Goal: Task Accomplishment & Management: Use online tool/utility

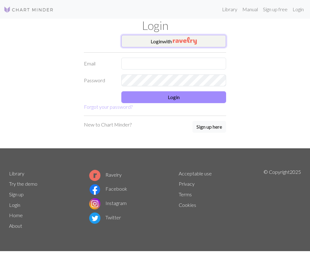
click at [169, 41] on button "Login with" at bounding box center [173, 41] width 105 height 12
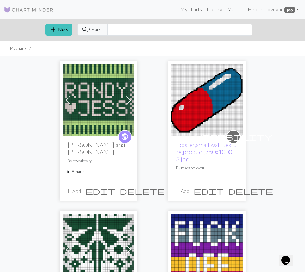
click at [68, 169] on summary "8 charts" at bounding box center [99, 172] width 62 height 6
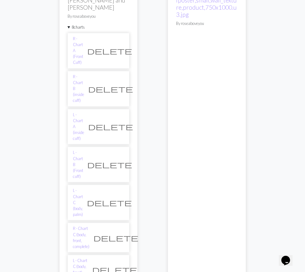
scroll to position [156, 0]
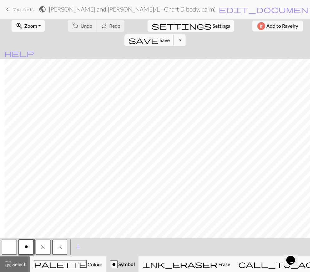
scroll to position [370, 5]
click at [261, 264] on span "call_to_action" at bounding box center [290, 264] width 105 height 9
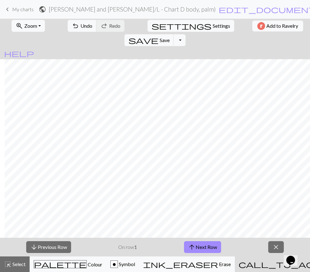
scroll to position [218, 5]
click at [208, 246] on button "arrow_upward Next Row" at bounding box center [202, 247] width 37 height 12
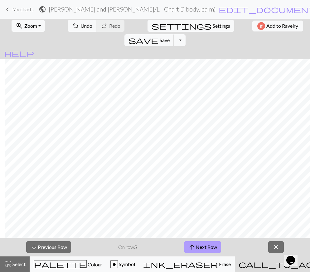
click at [208, 246] on button "arrow_upward Next Row" at bounding box center [202, 247] width 37 height 12
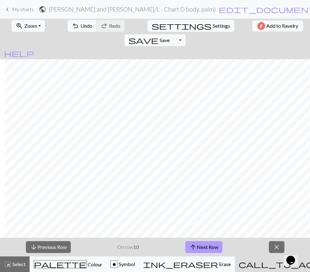
click at [208, 246] on button "arrow_upward Next Row" at bounding box center [203, 247] width 37 height 12
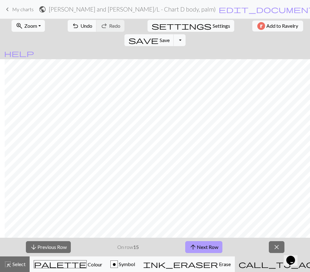
click at [208, 246] on button "arrow_upward Next Row" at bounding box center [203, 247] width 37 height 12
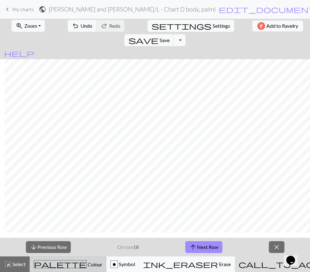
scroll to position [339, 5]
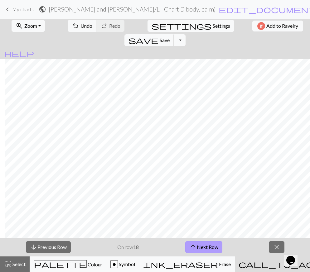
click at [197, 245] on button "arrow_upward Next Row" at bounding box center [203, 247] width 37 height 12
click at [212, 243] on button "arrow_upward Next Row" at bounding box center [203, 247] width 37 height 12
click at [199, 249] on button "arrow_upward Next Row" at bounding box center [203, 247] width 37 height 12
click at [197, 249] on button "arrow_upward Next Row" at bounding box center [203, 247] width 37 height 12
click at [190, 246] on span "arrow_upward" at bounding box center [192, 247] width 7 height 9
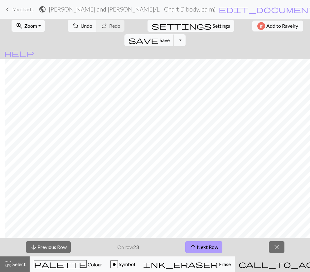
click at [199, 248] on button "arrow_upward Next Row" at bounding box center [203, 247] width 37 height 12
click at [196, 247] on span "arrow_upward" at bounding box center [192, 247] width 7 height 9
click at [193, 244] on span "arrow_upward" at bounding box center [192, 247] width 7 height 9
click at [201, 242] on button "arrow_upward Next Row" at bounding box center [203, 247] width 37 height 12
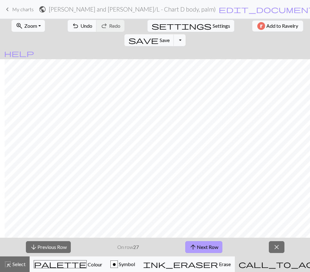
click at [194, 247] on span "arrow_upward" at bounding box center [192, 247] width 7 height 9
click at [206, 247] on button "arrow_upward Next Row" at bounding box center [203, 247] width 37 height 12
click at [202, 249] on button "arrow_upward Next Row" at bounding box center [203, 247] width 37 height 12
click at [216, 253] on button "arrow_upward Next Row" at bounding box center [203, 247] width 37 height 12
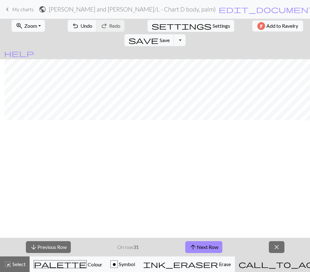
scroll to position [121, 5]
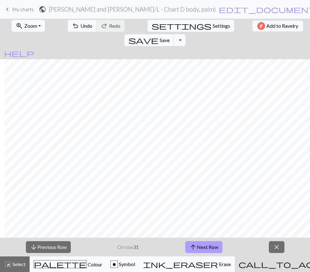
click at [208, 243] on button "arrow_upward Next Row" at bounding box center [203, 247] width 37 height 12
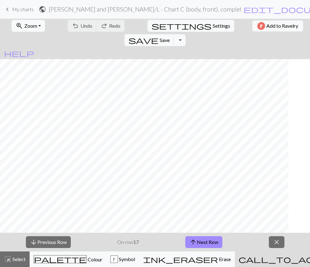
scroll to position [375, 0]
click at [201, 242] on button "arrow_upward Next Row" at bounding box center [203, 242] width 37 height 12
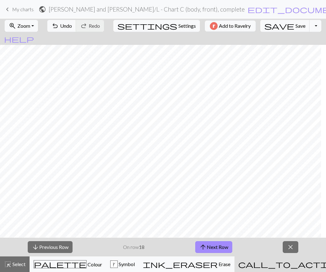
scroll to position [370, 0]
click at [212, 245] on button "arrow_upward Next Row" at bounding box center [213, 247] width 37 height 12
click at [203, 244] on span "arrow_upward" at bounding box center [202, 247] width 7 height 9
click at [212, 245] on button "arrow_upward Next Row" at bounding box center [213, 247] width 37 height 12
click at [216, 243] on button "arrow_upward Next Row" at bounding box center [213, 247] width 37 height 12
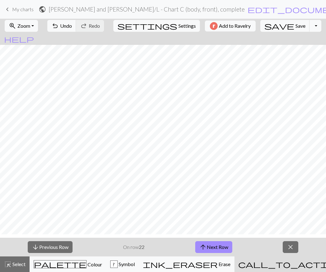
scroll to position [308, 0]
click at [206, 245] on span "arrow_upward" at bounding box center [202, 247] width 7 height 9
click at [210, 247] on button "arrow_upward Next Row" at bounding box center [213, 247] width 37 height 12
drag, startPoint x: 216, startPoint y: 248, endPoint x: 294, endPoint y: 245, distance: 77.9
click at [216, 248] on button "arrow_upward Next Row" at bounding box center [213, 247] width 37 height 12
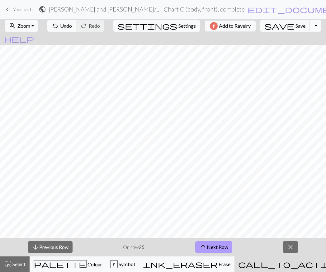
click at [212, 246] on button "arrow_upward Next Row" at bounding box center [213, 247] width 37 height 12
click at [210, 243] on button "arrow_upward Next Row" at bounding box center [213, 247] width 37 height 12
click at [209, 247] on button "arrow_upward Next Row" at bounding box center [213, 247] width 37 height 12
click at [214, 245] on button "arrow_upward Next Row" at bounding box center [213, 247] width 37 height 12
click at [203, 242] on button "arrow_upward Next Row" at bounding box center [213, 247] width 37 height 12
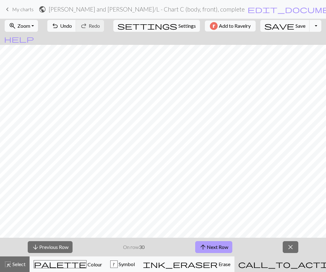
click at [211, 245] on button "arrow_upward Next Row" at bounding box center [213, 247] width 37 height 12
click at [225, 243] on button "arrow_upward Next Row" at bounding box center [213, 247] width 37 height 12
